Goal: Task Accomplishment & Management: Manage account settings

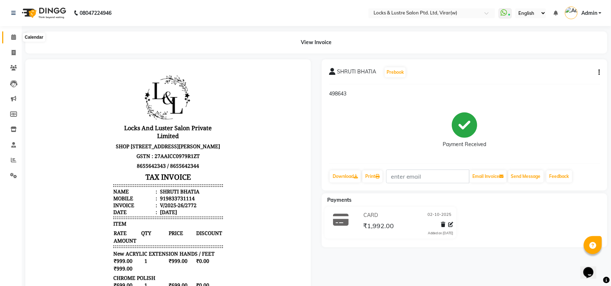
click at [8, 41] on span at bounding box center [13, 37] width 13 height 8
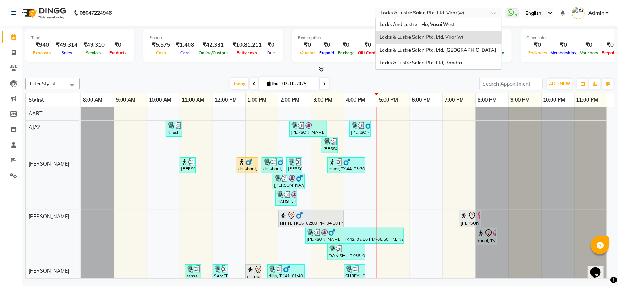
click at [416, 12] on input "text" at bounding box center [431, 13] width 105 height 7
click at [420, 57] on div "Locks & Lustre Salon Ptd. Ltd, Bandra" at bounding box center [439, 62] width 126 height 13
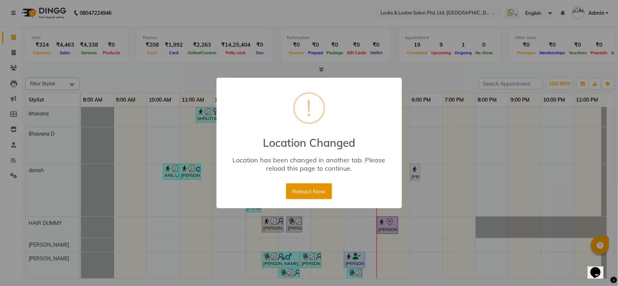
click at [305, 196] on button "Reload Now" at bounding box center [309, 191] width 46 height 16
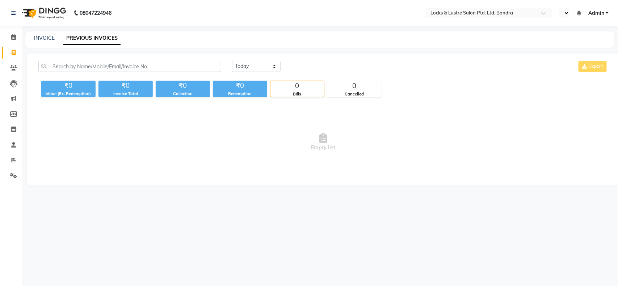
select select "en"
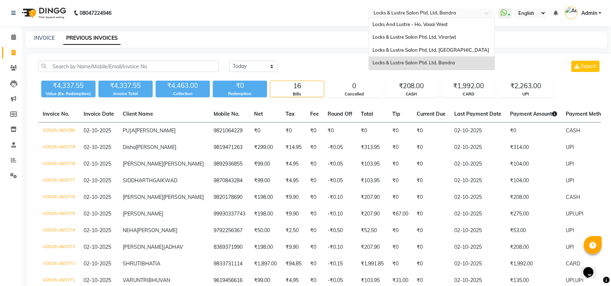
click at [470, 13] on input "text" at bounding box center [424, 13] width 105 height 7
click at [440, 48] on span "Locks & Lustre Salon Ptd. Ltd, [GEOGRAPHIC_DATA]" at bounding box center [430, 50] width 117 height 6
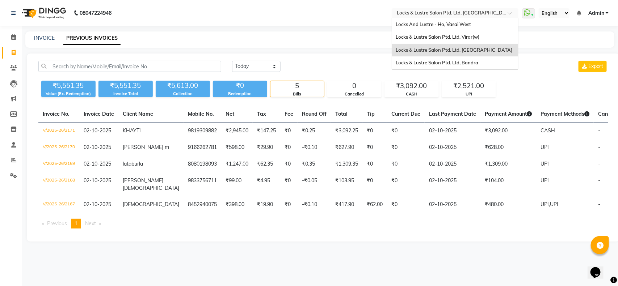
click at [464, 16] on input "text" at bounding box center [447, 13] width 105 height 7
click at [450, 66] on div "Locks & Lustre Salon Ptd. Ltd, Bandra" at bounding box center [455, 62] width 126 height 13
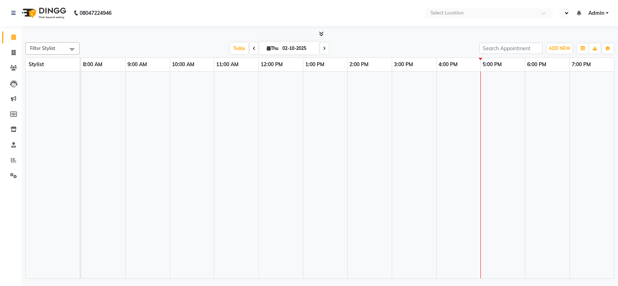
select select "en"
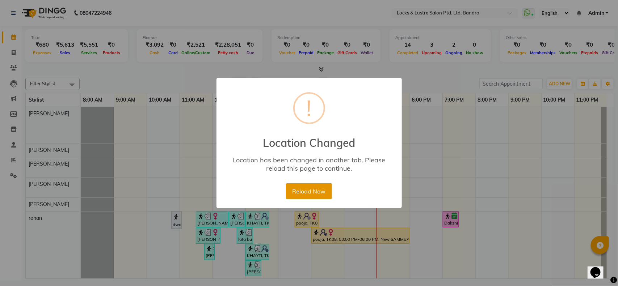
click at [302, 189] on button "Reload Now" at bounding box center [309, 191] width 46 height 16
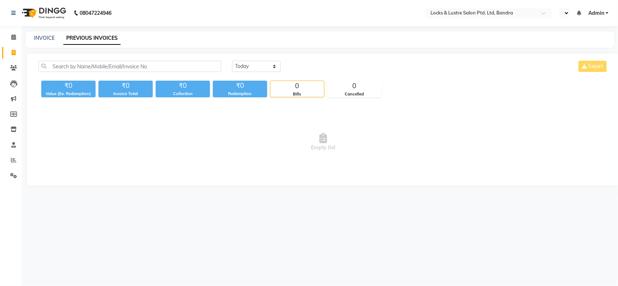
select select "en"
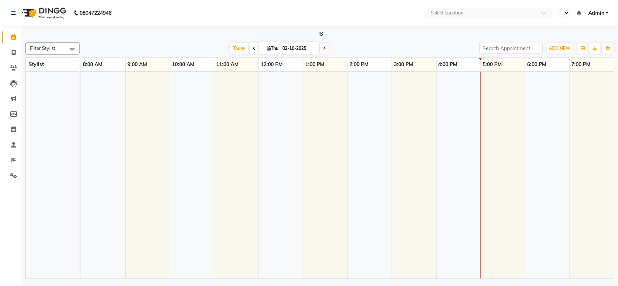
select select "en"
